Goal: Check status: Check status

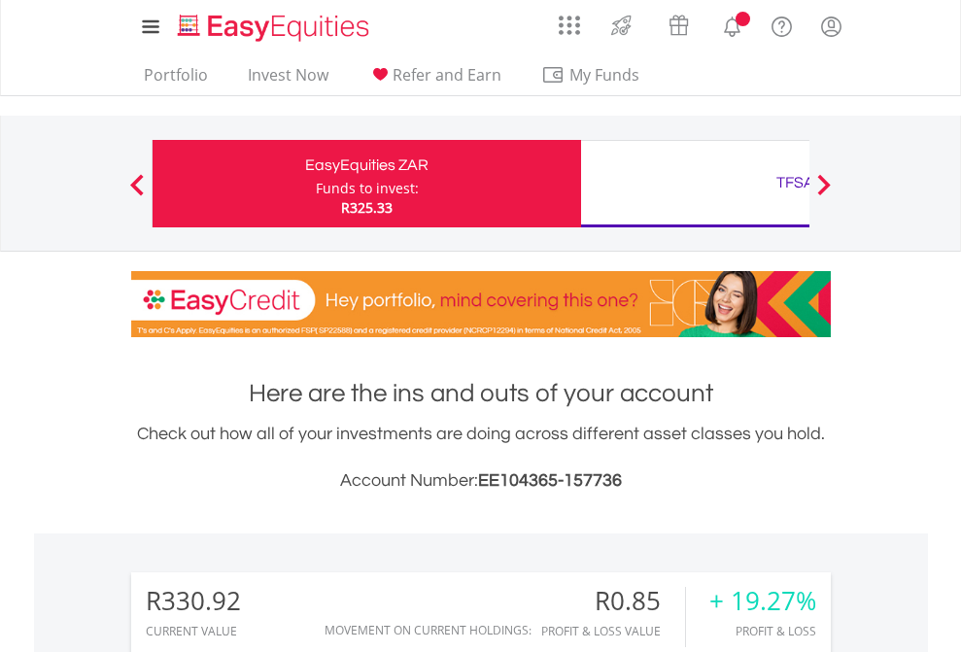
scroll to position [187, 305]
click at [316, 184] on div "Funds to invest:" at bounding box center [367, 188] width 103 height 19
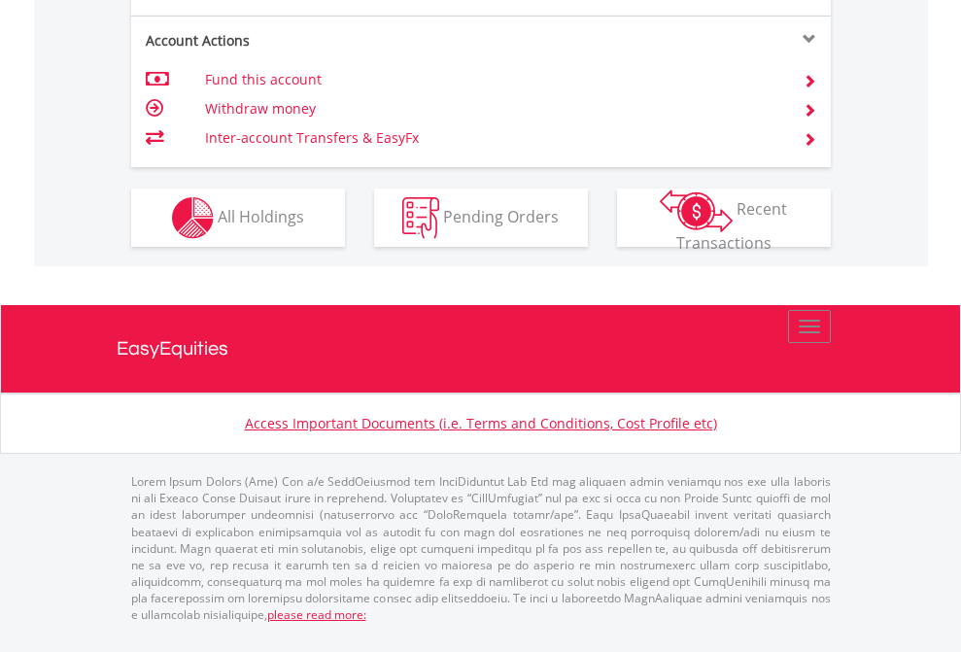
scroll to position [1901, 0]
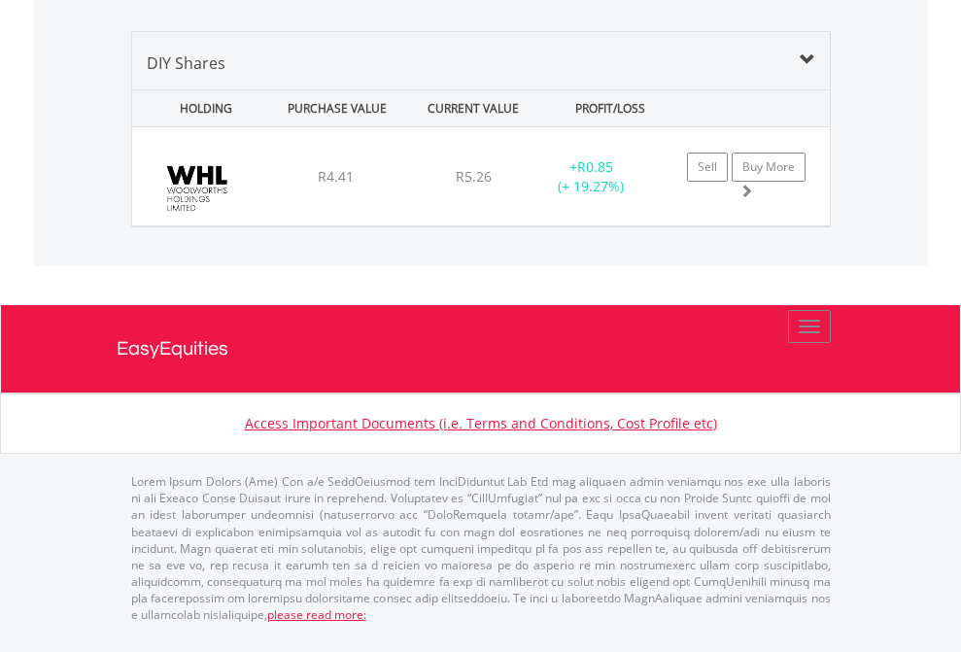
scroll to position [1878, 0]
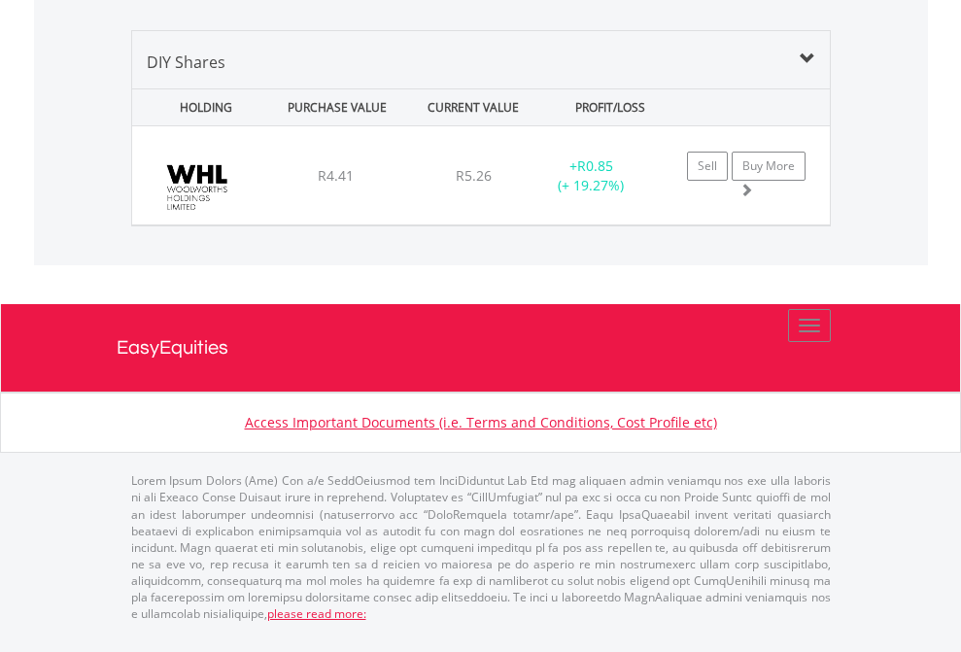
scroll to position [140, 0]
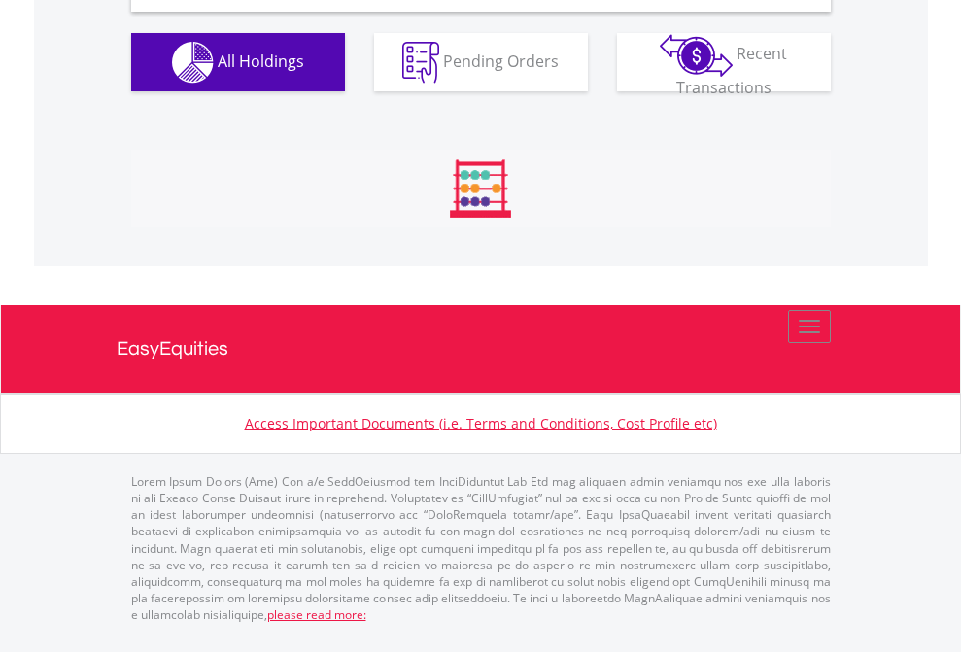
scroll to position [1878, 0]
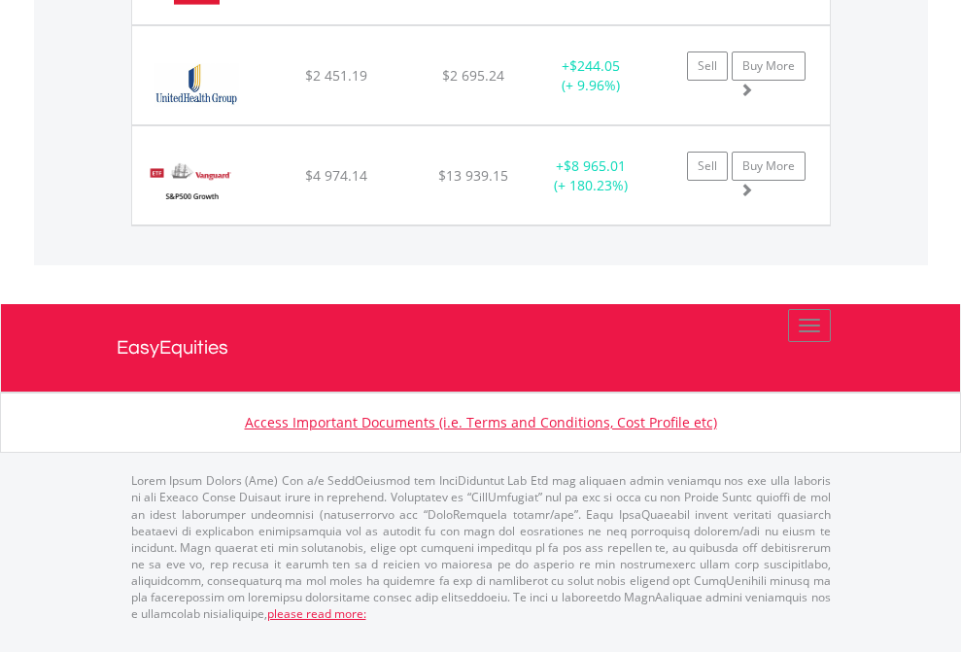
scroll to position [187, 305]
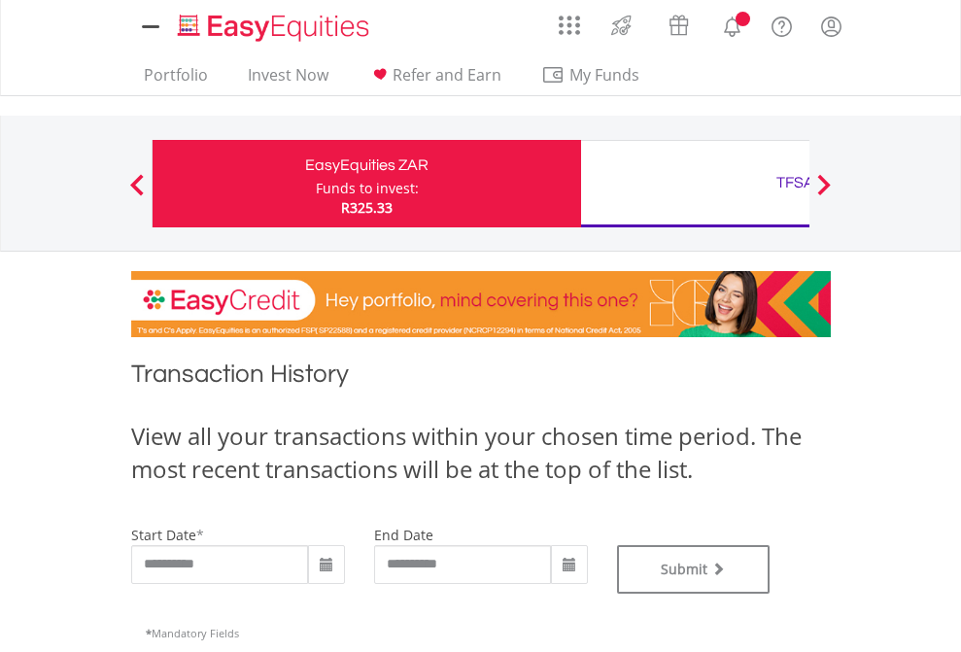
type input "**********"
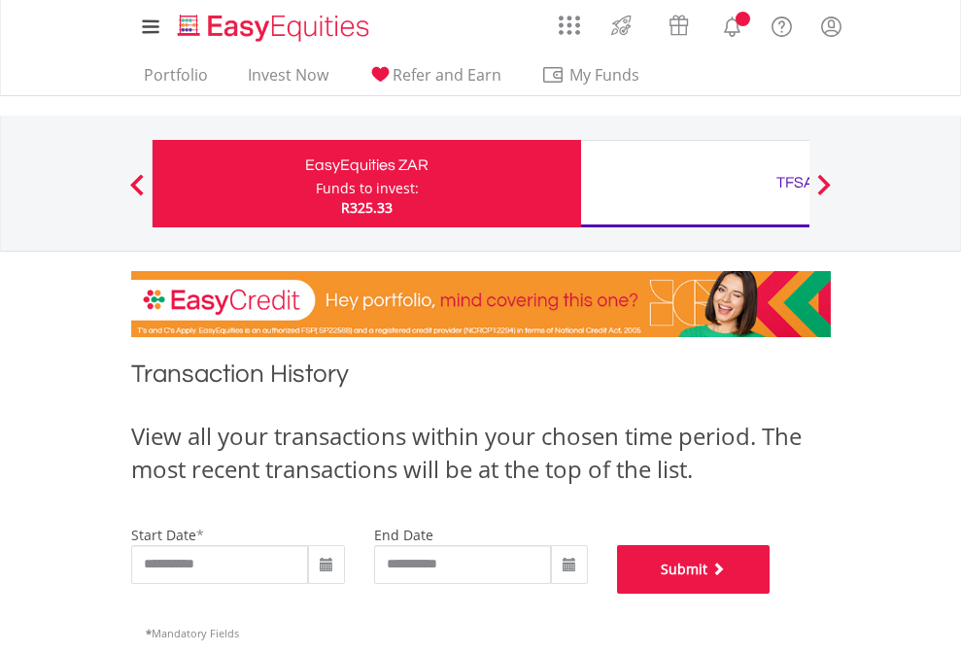
click at [770, 594] on button "Submit" at bounding box center [693, 569] width 153 height 49
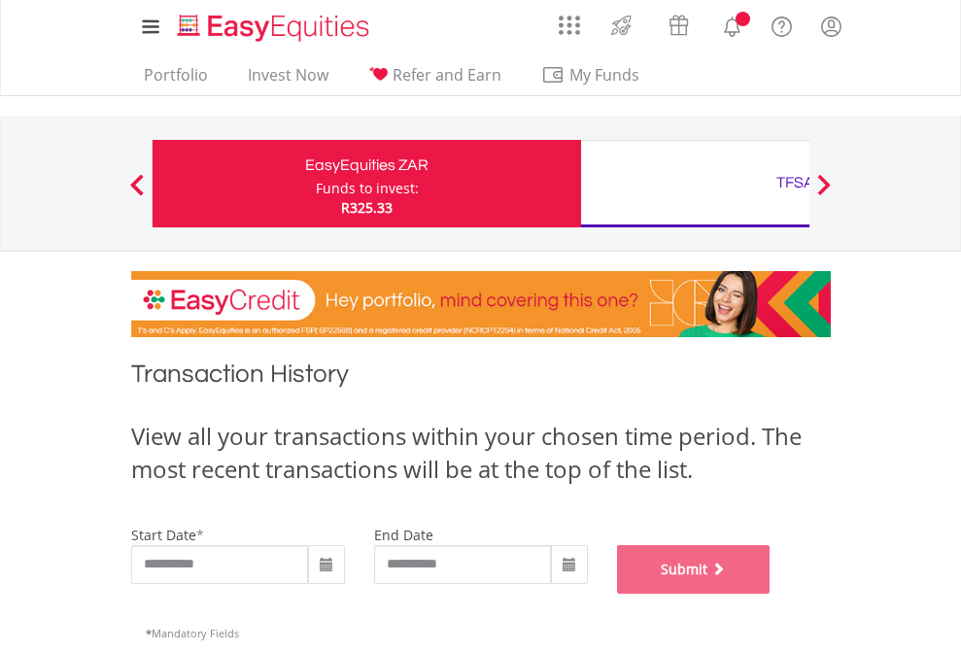
scroll to position [788, 0]
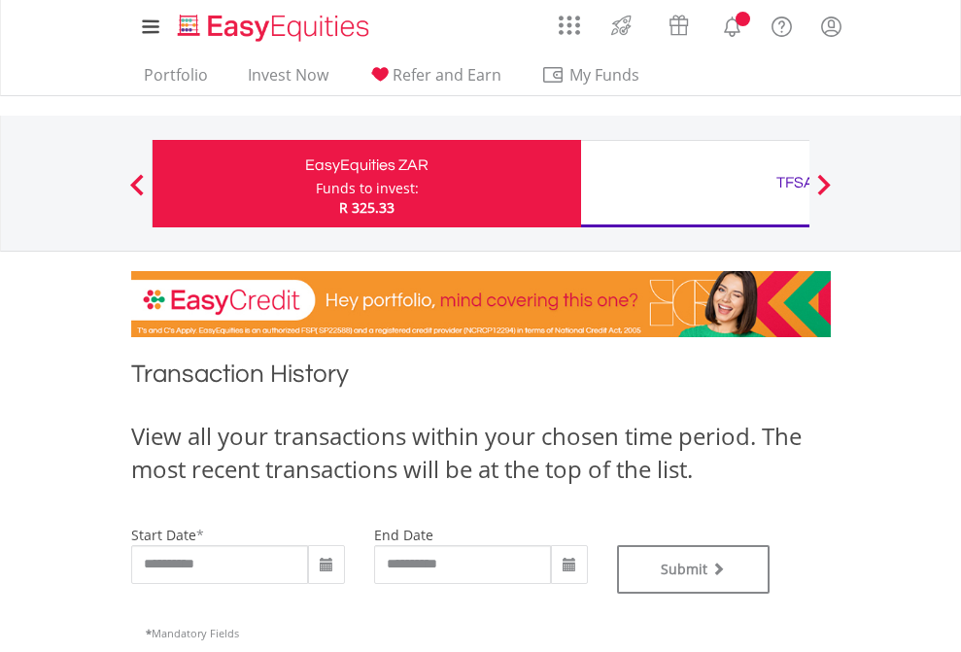
click at [695, 184] on div "TFSA" at bounding box center [795, 182] width 405 height 27
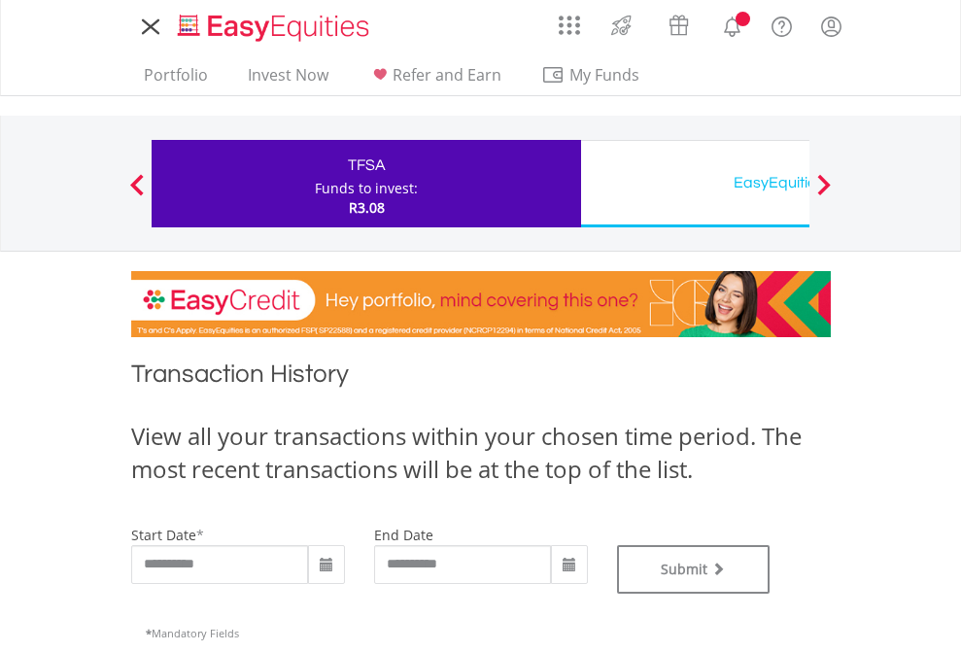
type input "**********"
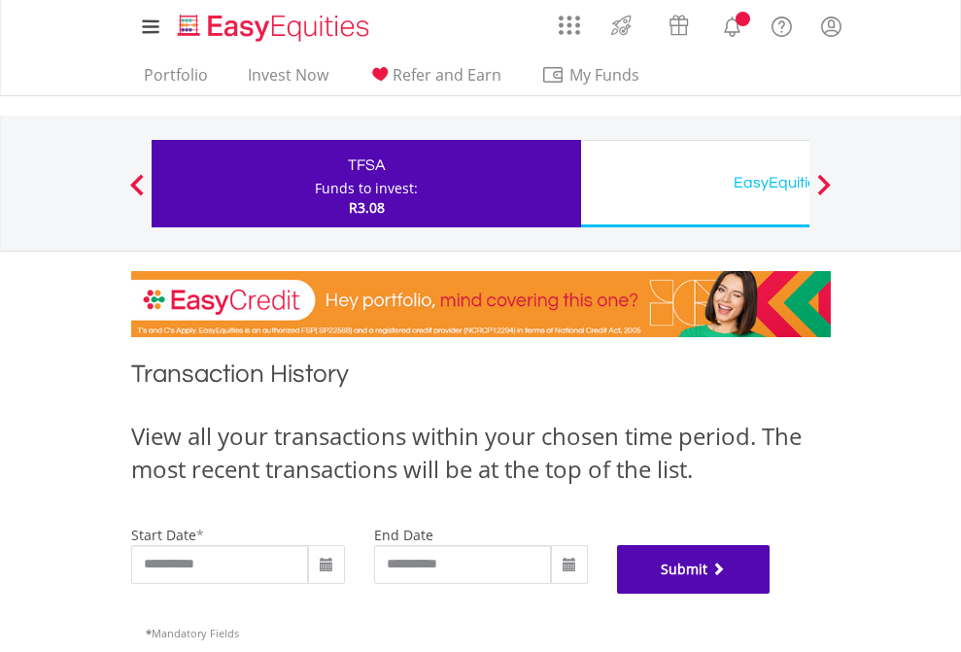
click at [770, 594] on button "Submit" at bounding box center [693, 569] width 153 height 49
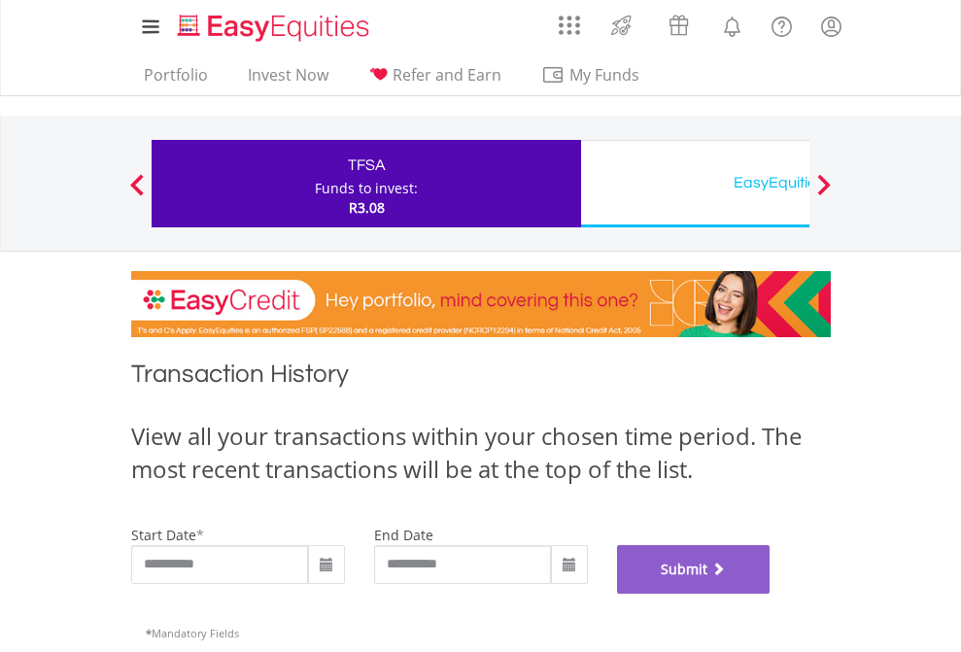
scroll to position [788, 0]
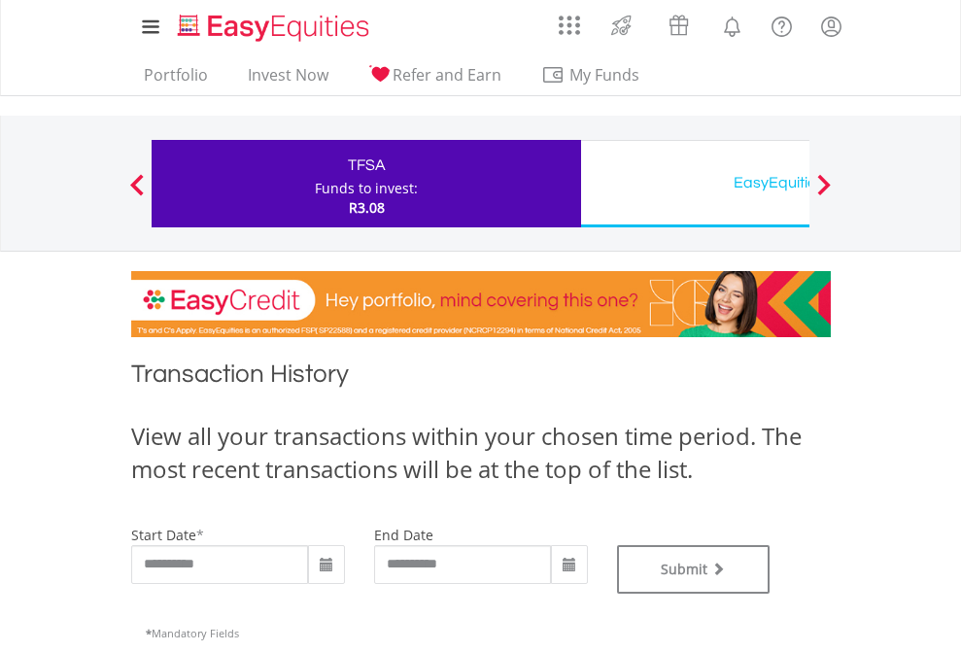
click at [695, 184] on div "EasyEquities USD" at bounding box center [795, 182] width 405 height 27
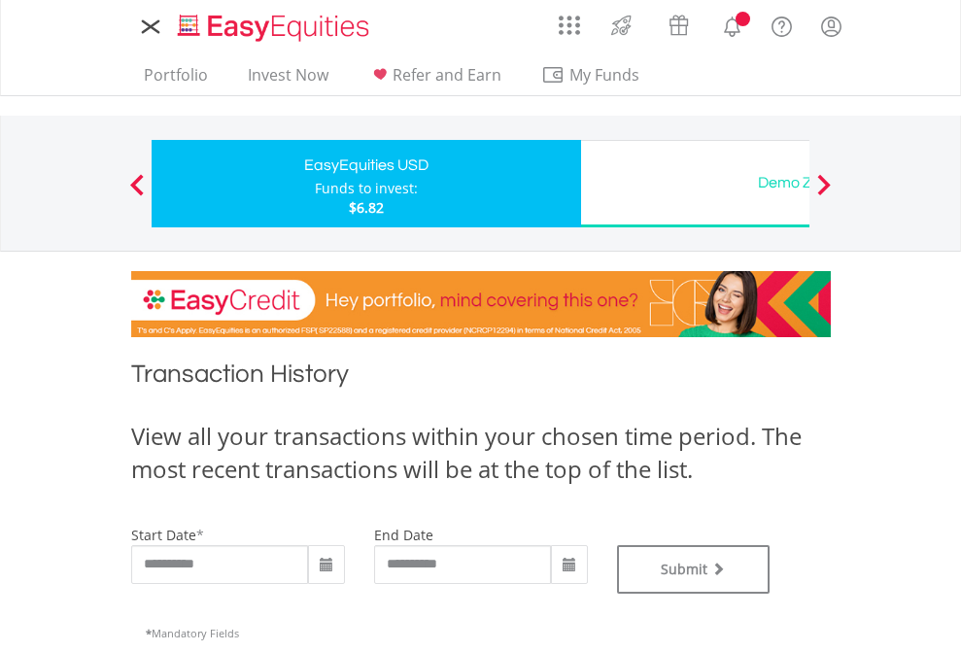
type input "**********"
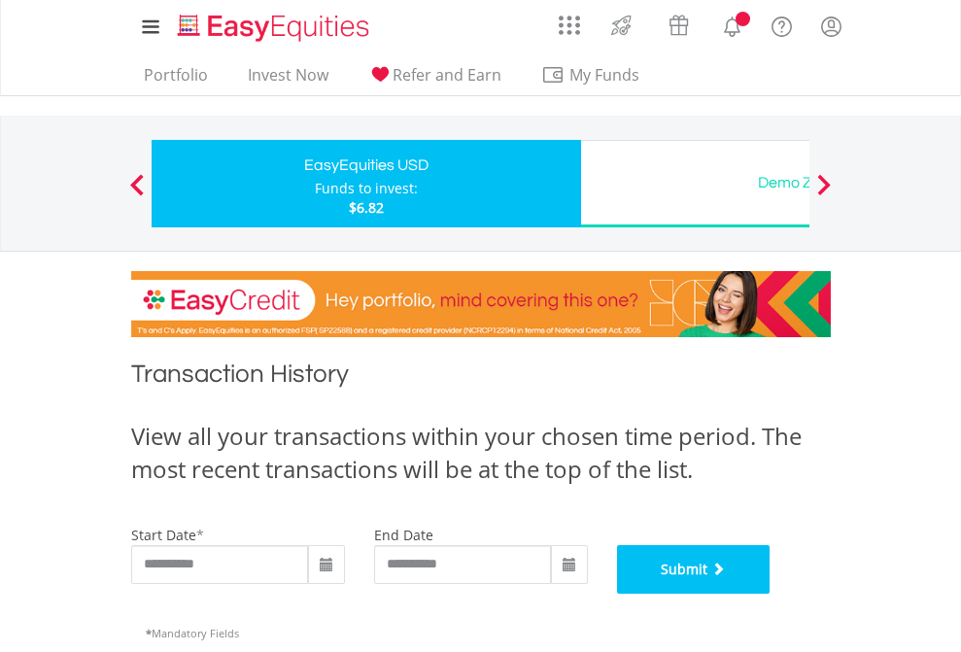
click at [770, 594] on button "Submit" at bounding box center [693, 569] width 153 height 49
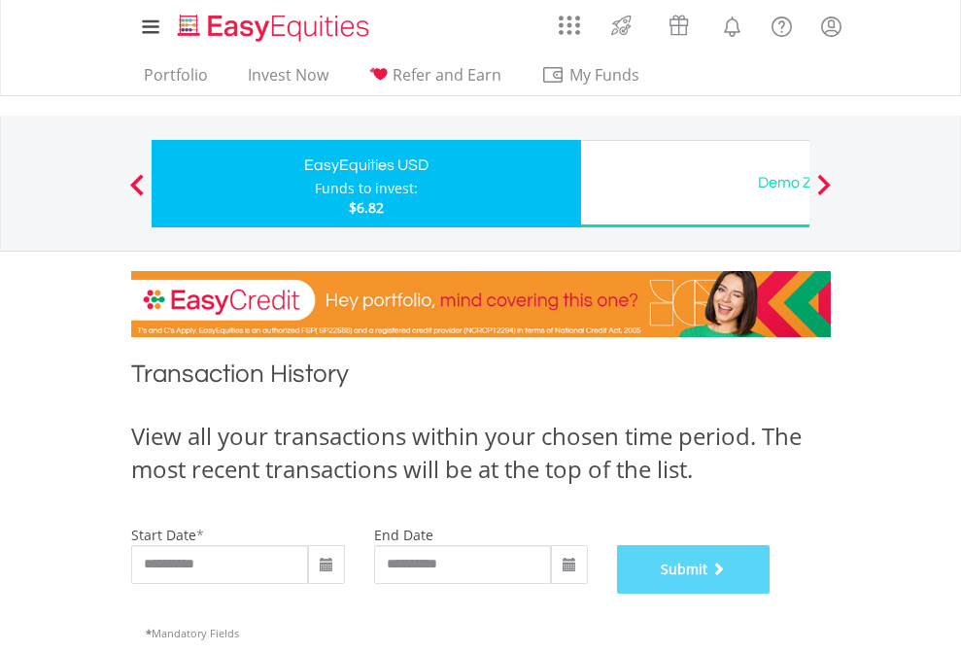
scroll to position [788, 0]
